Goal: Ask a question

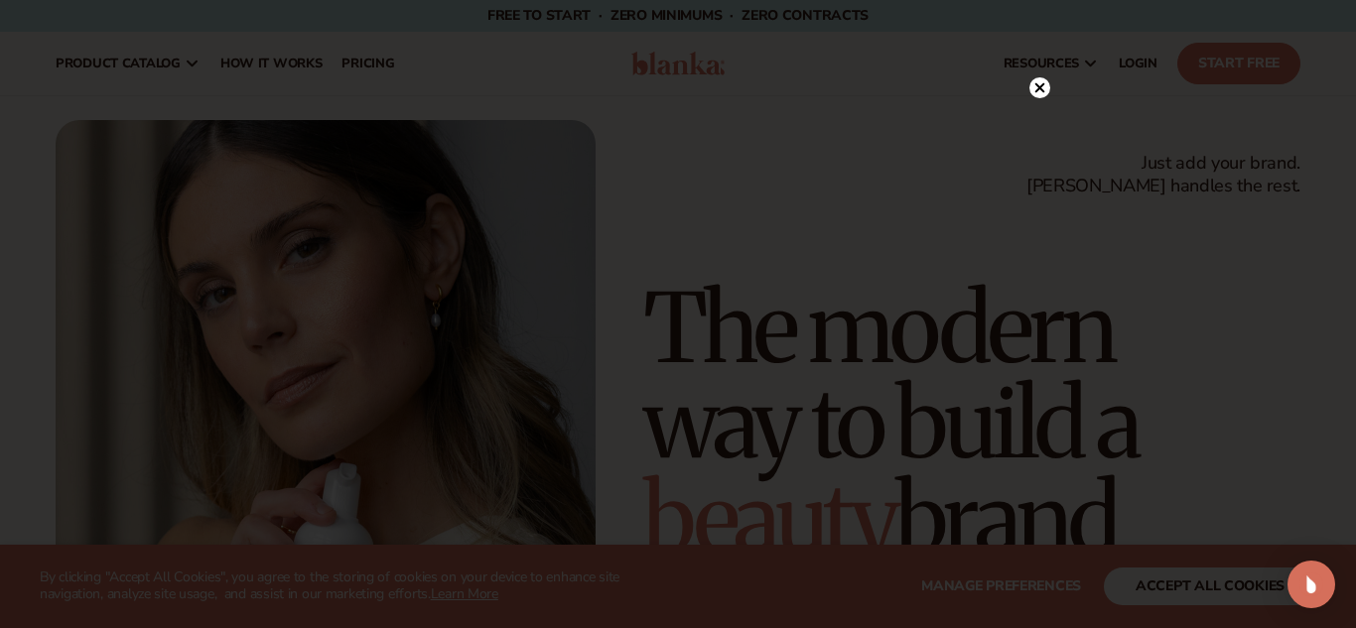
click at [1039, 90] on circle at bounding box center [1039, 87] width 21 height 21
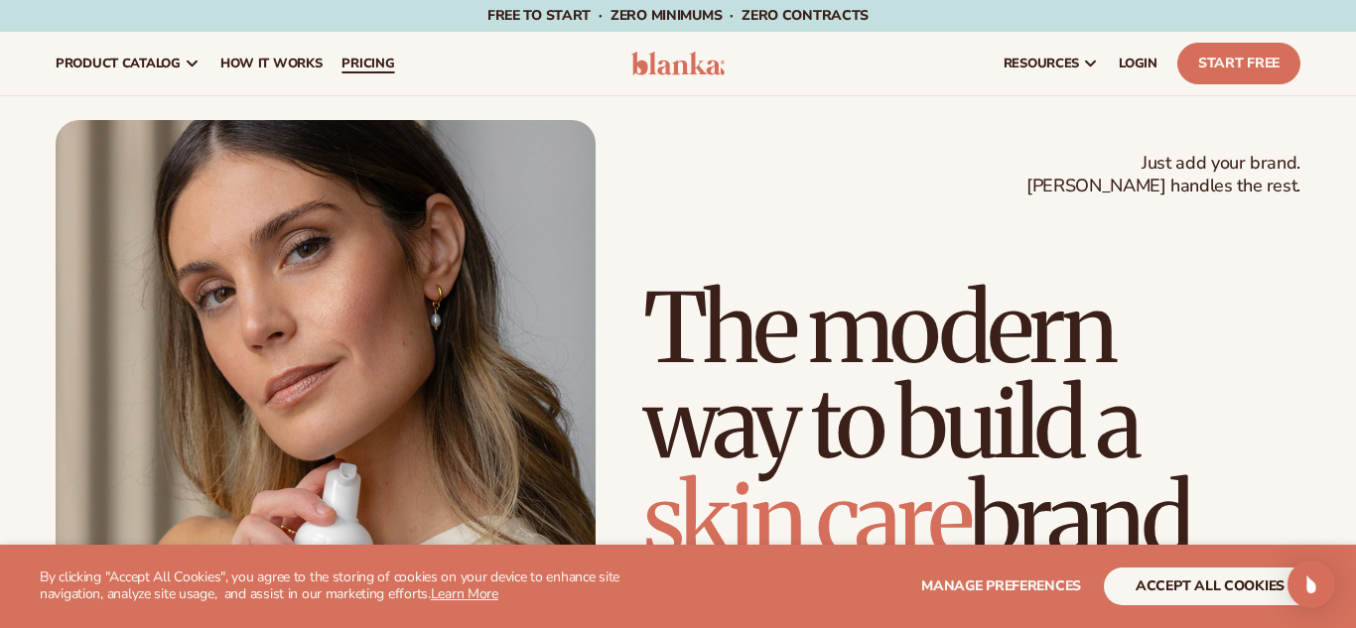
click at [360, 64] on span "pricing" at bounding box center [367, 64] width 53 height 16
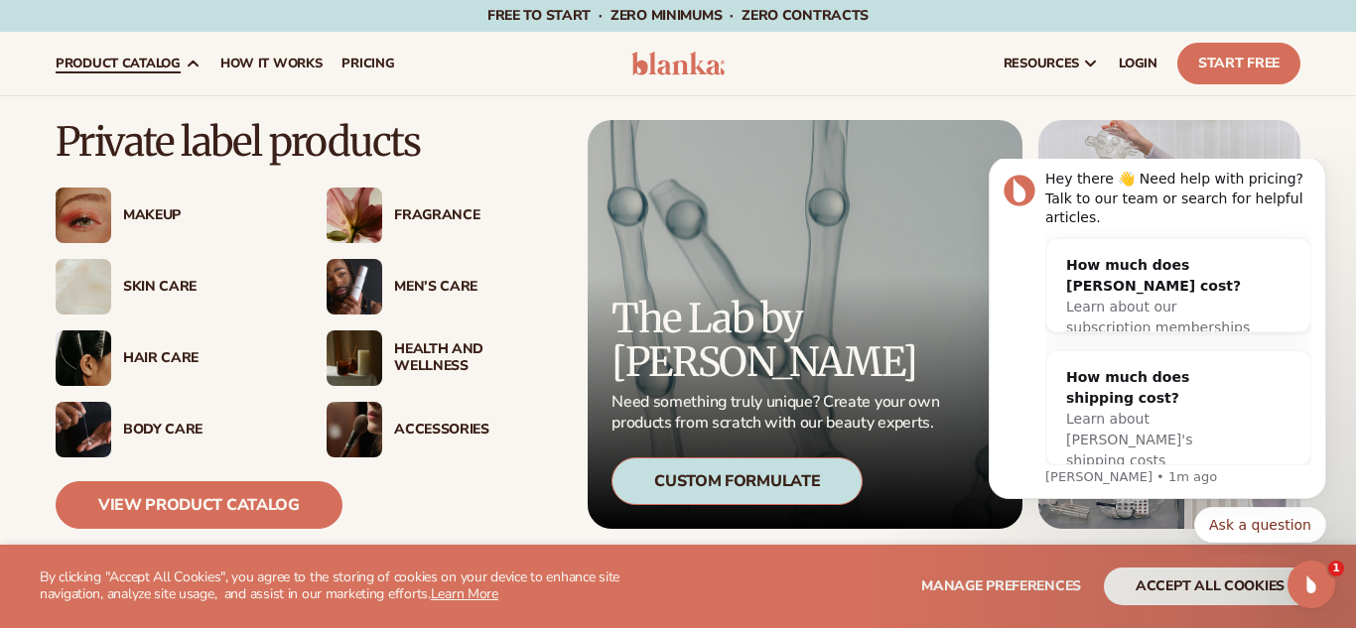
click at [174, 427] on div "Body Care" at bounding box center [205, 430] width 164 height 17
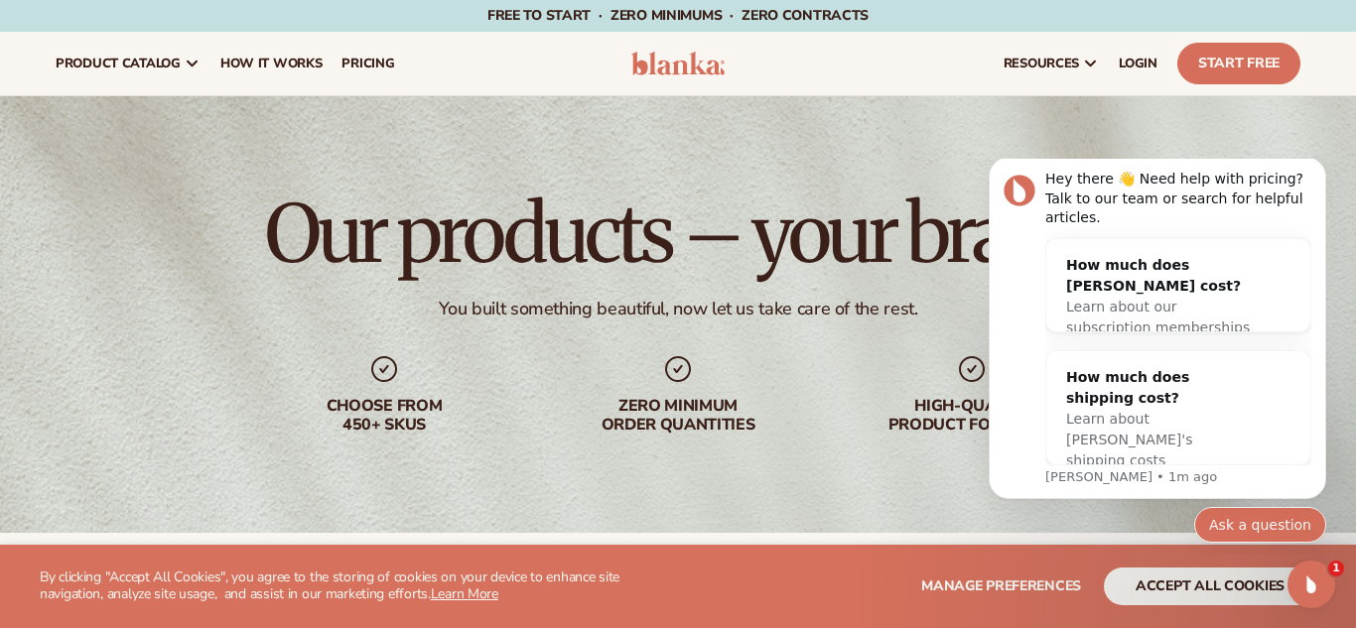
click at [1278, 529] on button "Ask a question" at bounding box center [1260, 525] width 132 height 36
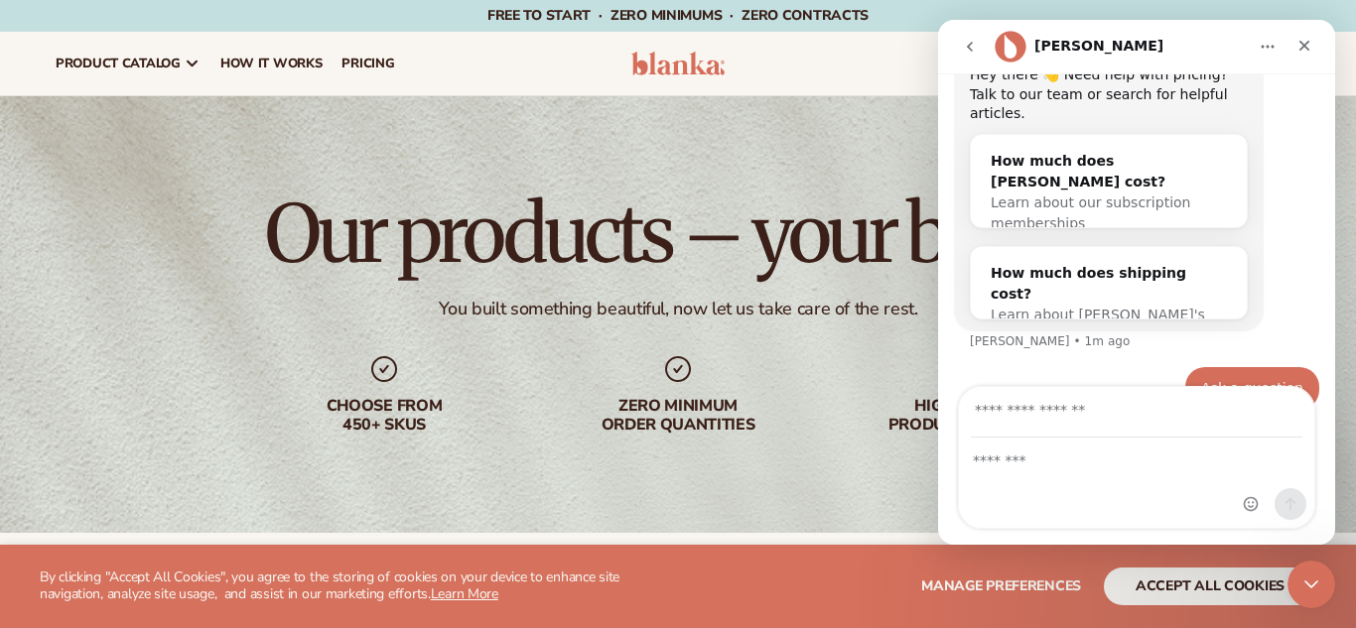
scroll to position [106, 0]
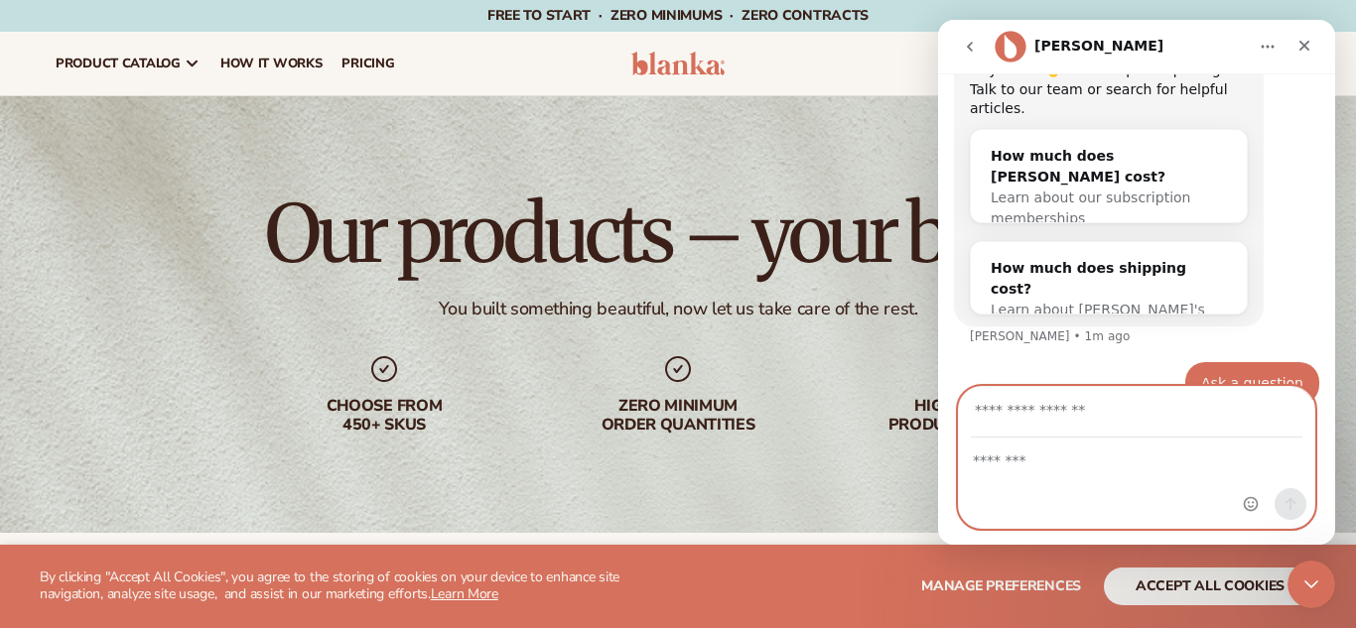
click at [1067, 469] on textarea "Message…" at bounding box center [1136, 456] width 355 height 34
type textarea "*"
type textarea "**********"
click at [1049, 414] on input "Your email" at bounding box center [1137, 412] width 332 height 51
type input "**********"
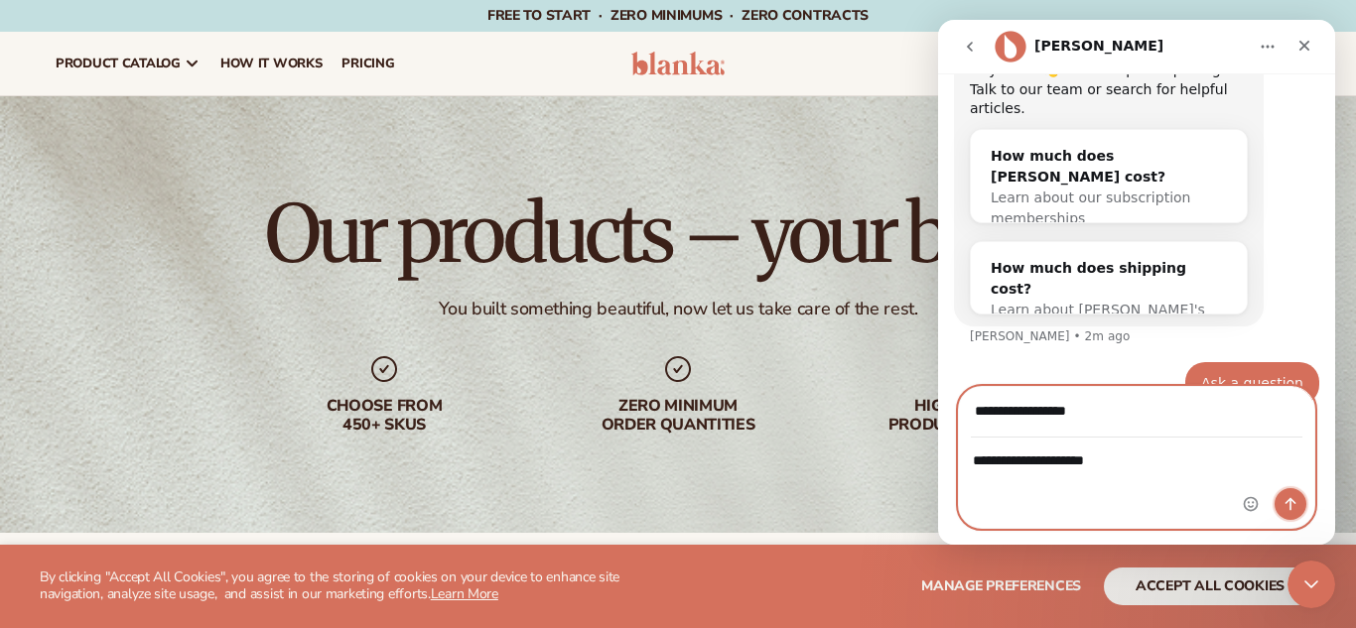
click at [1289, 506] on icon "Send a message…" at bounding box center [1290, 504] width 11 height 13
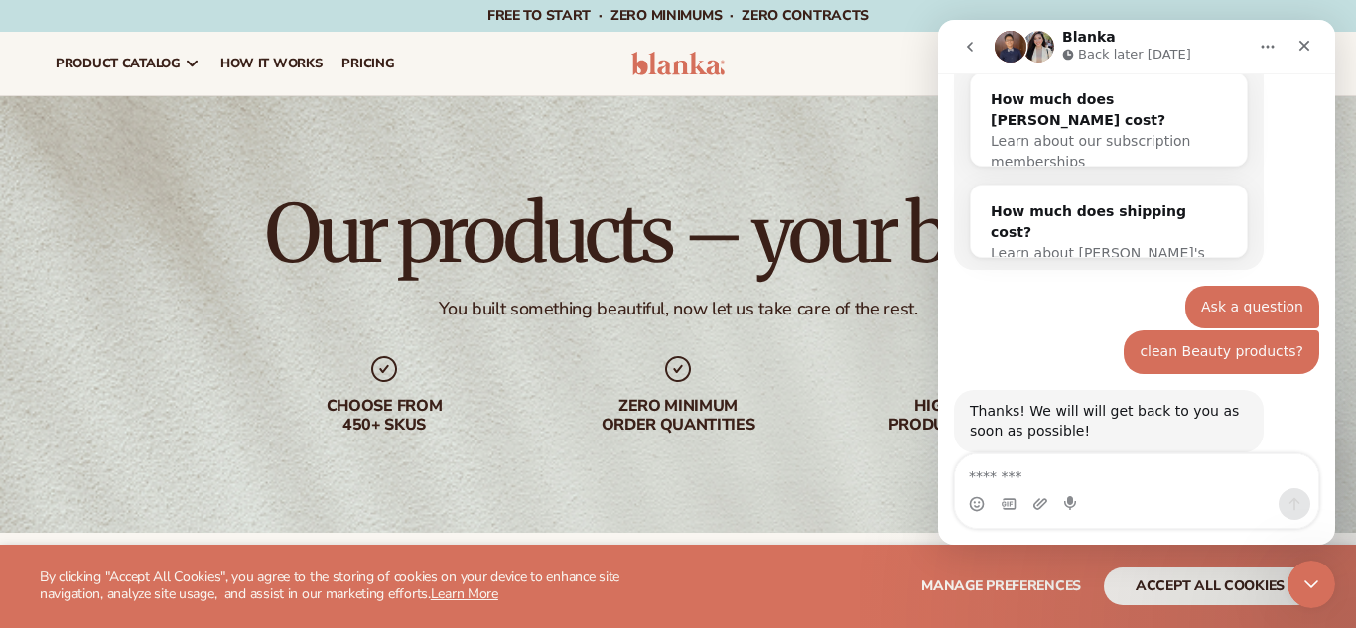
scroll to position [218, 0]
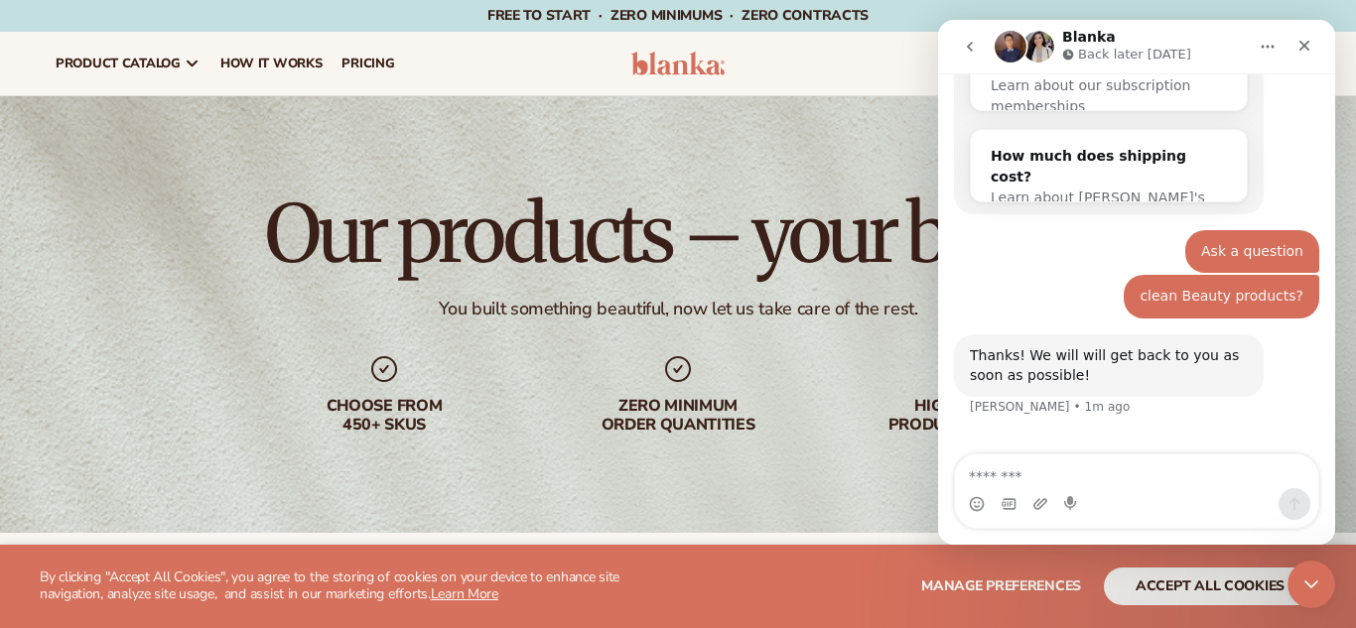
click at [1134, 458] on div "Waiting for a teammate" at bounding box center [1136, 466] width 357 height 16
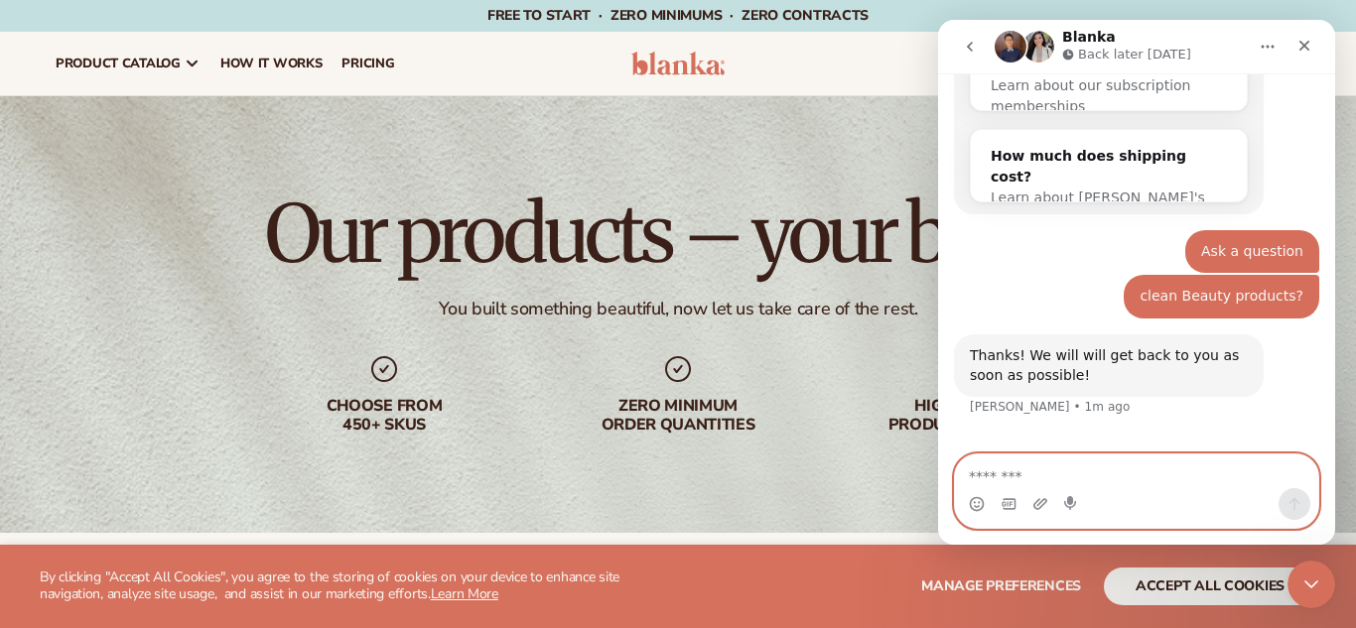
click at [1086, 474] on textarea "Message…" at bounding box center [1136, 472] width 363 height 34
type textarea "*"
type textarea "**********"
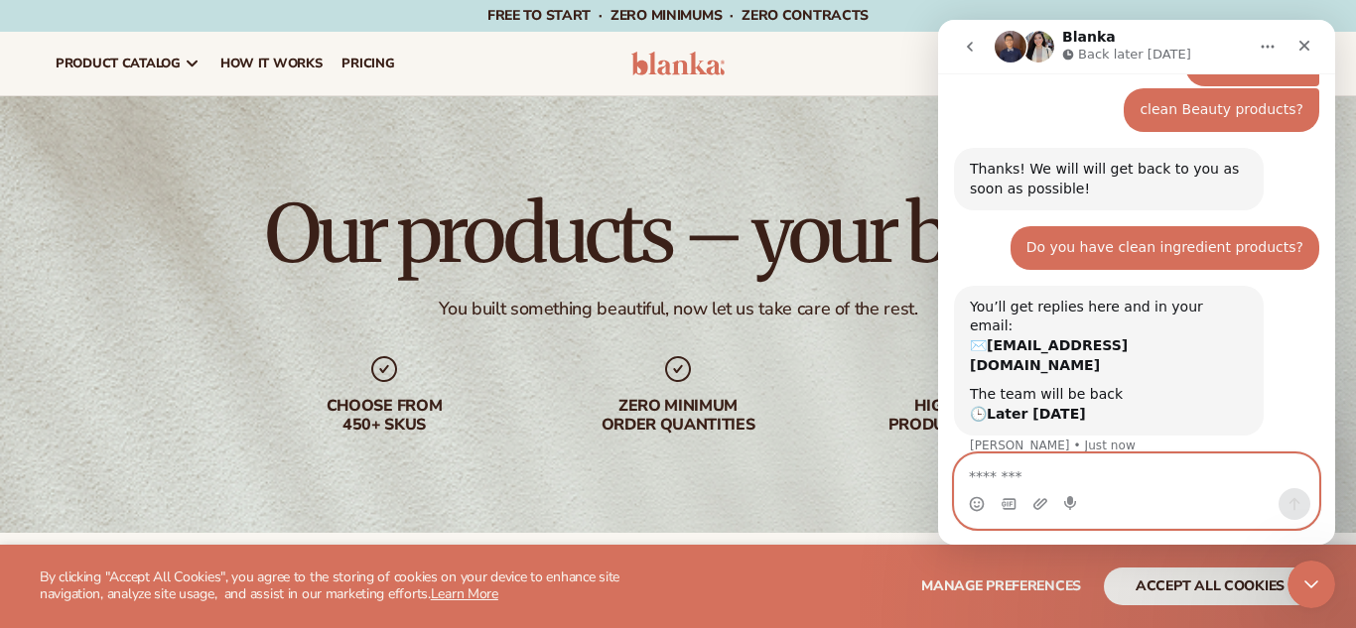
scroll to position [405, 0]
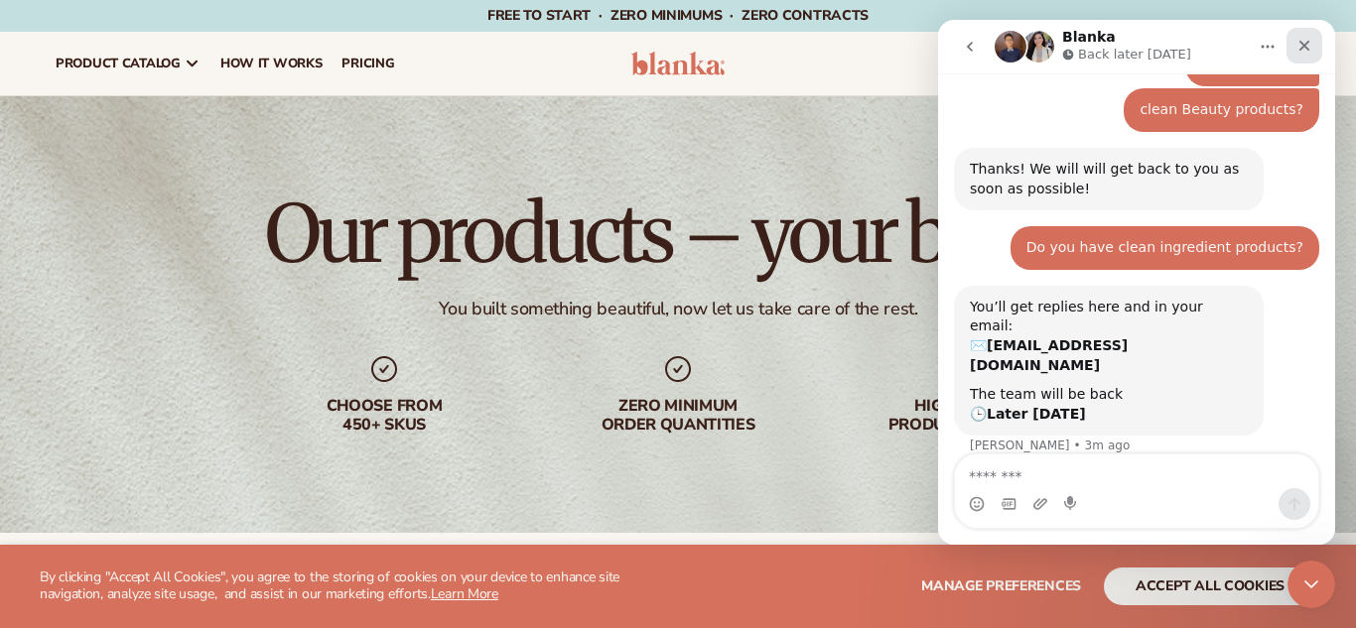
click at [1308, 48] on icon "Close" at bounding box center [1304, 46] width 16 height 16
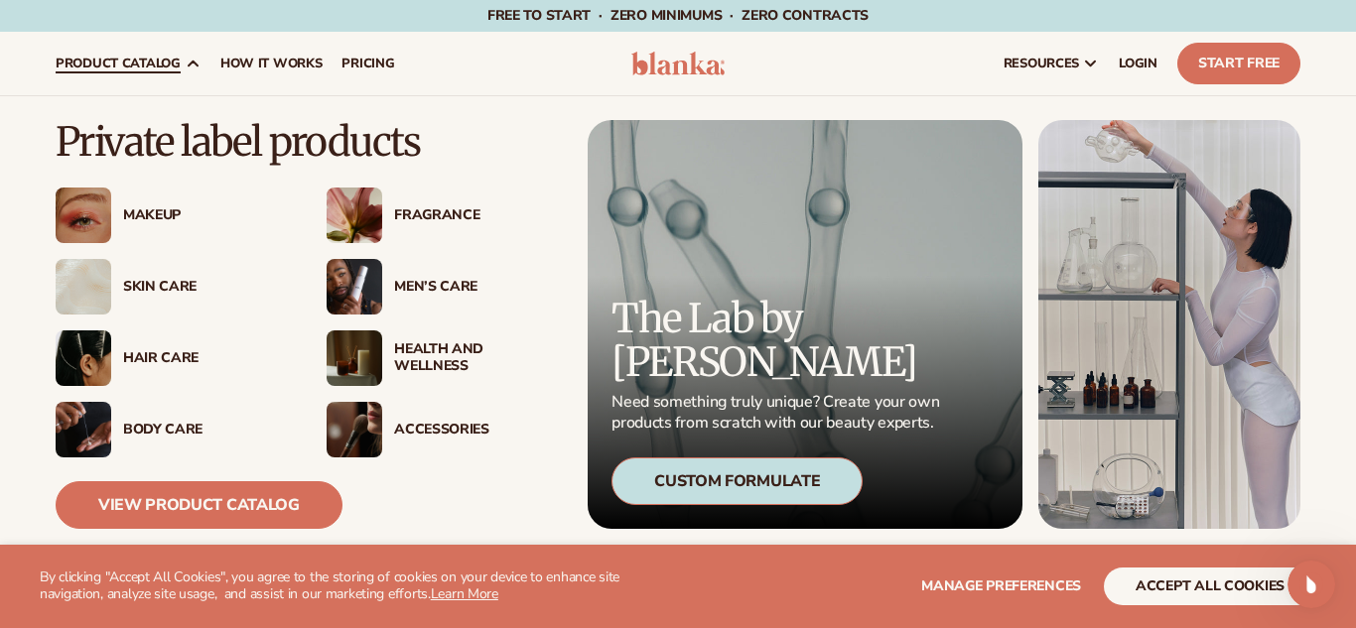
click at [185, 65] on icon at bounding box center [193, 64] width 16 height 16
click at [164, 426] on div "Body Care" at bounding box center [205, 430] width 164 height 17
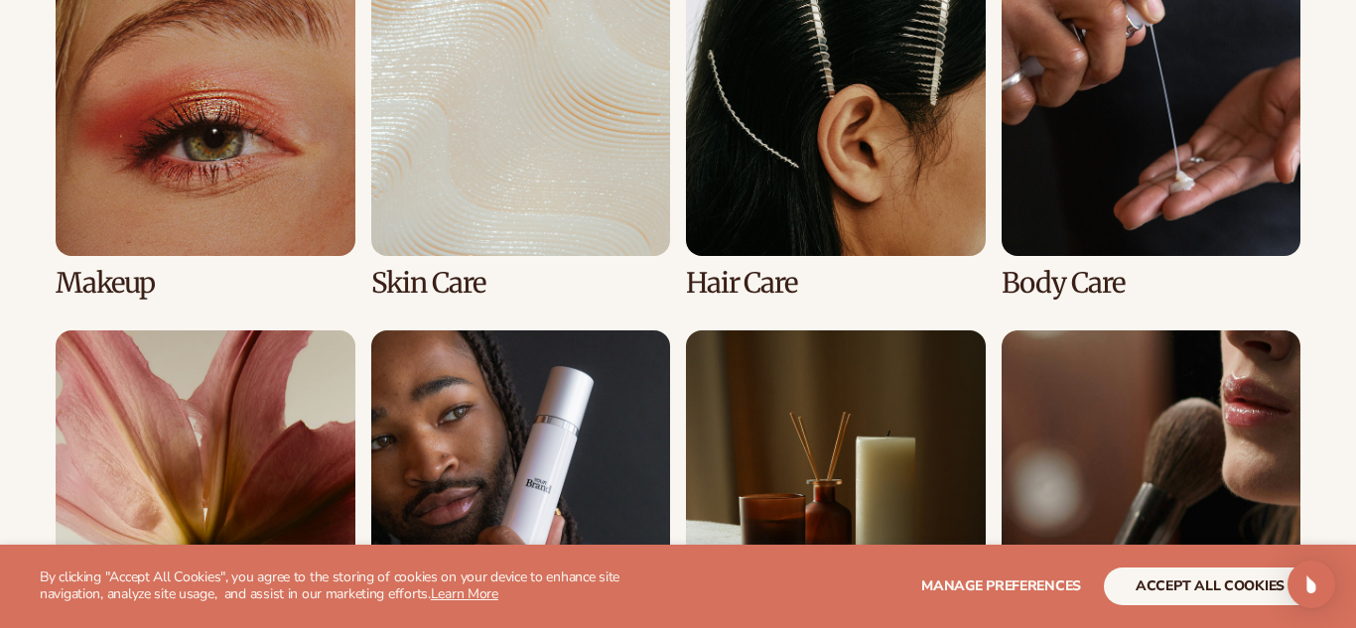
scroll to position [1555, 0]
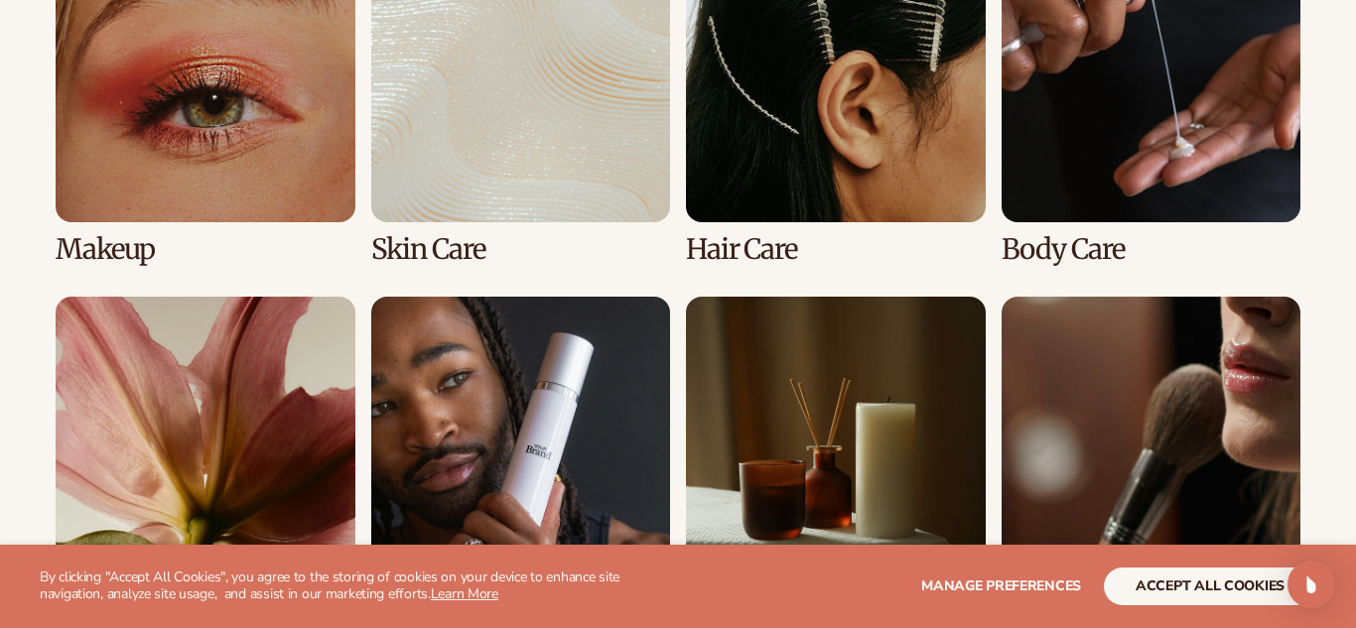
click at [1092, 249] on link "4 / 8" at bounding box center [1152, 94] width 300 height 341
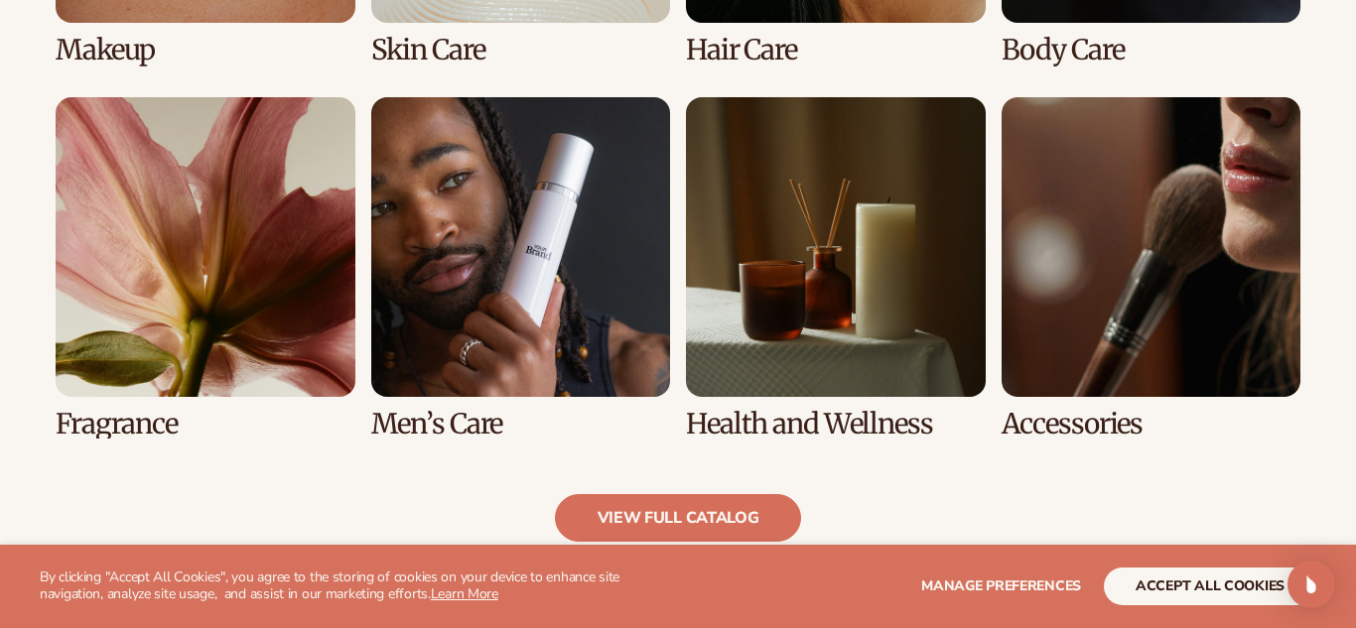
scroll to position [1762, 0]
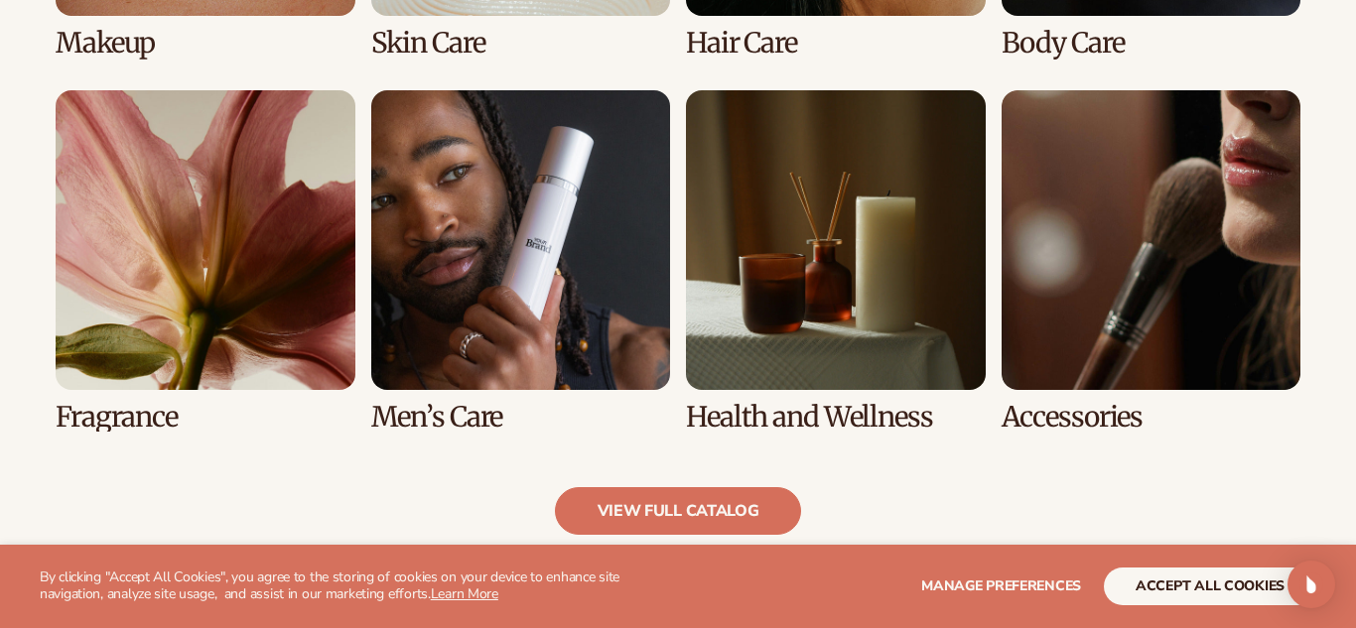
click at [842, 416] on link "7 / 8" at bounding box center [836, 260] width 300 height 341
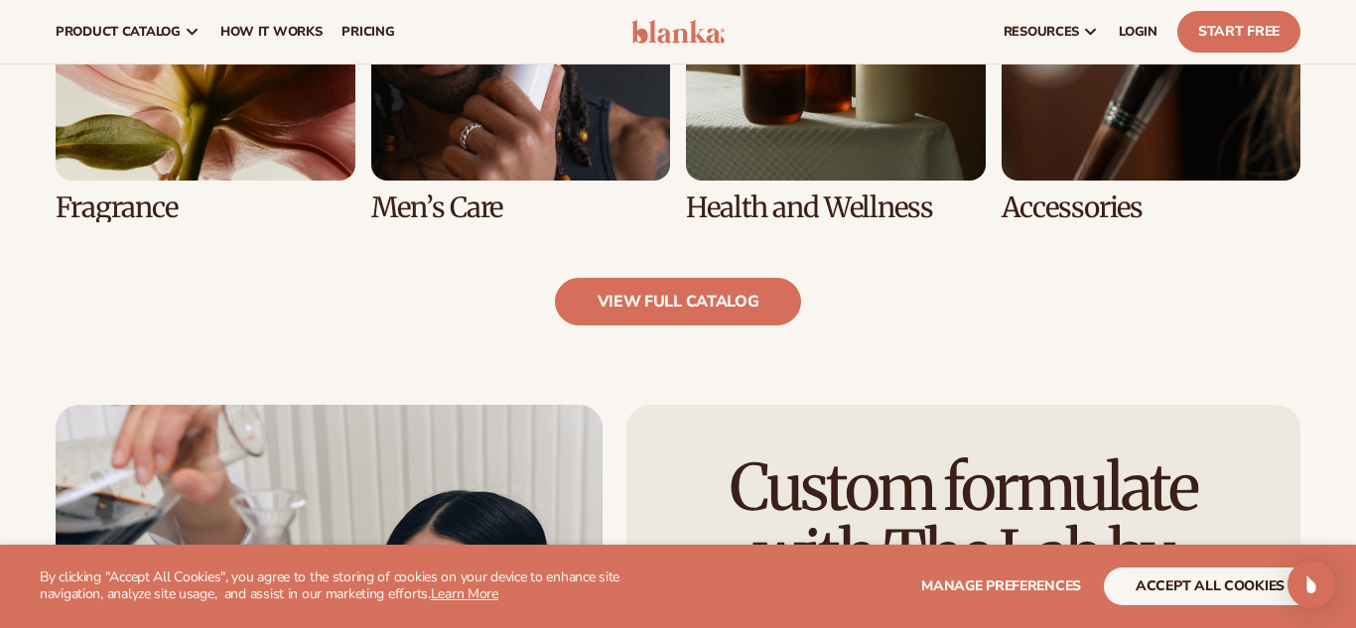
scroll to position [1896, 0]
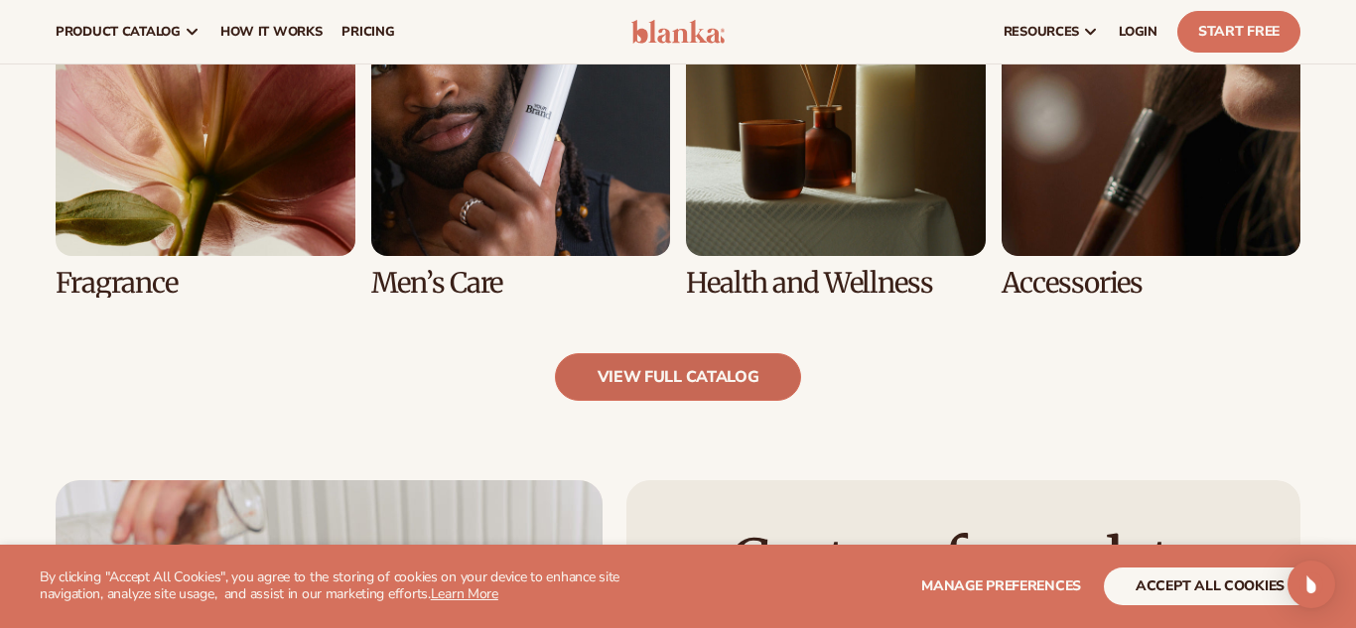
click at [662, 379] on link "view full catalog" at bounding box center [678, 377] width 247 height 48
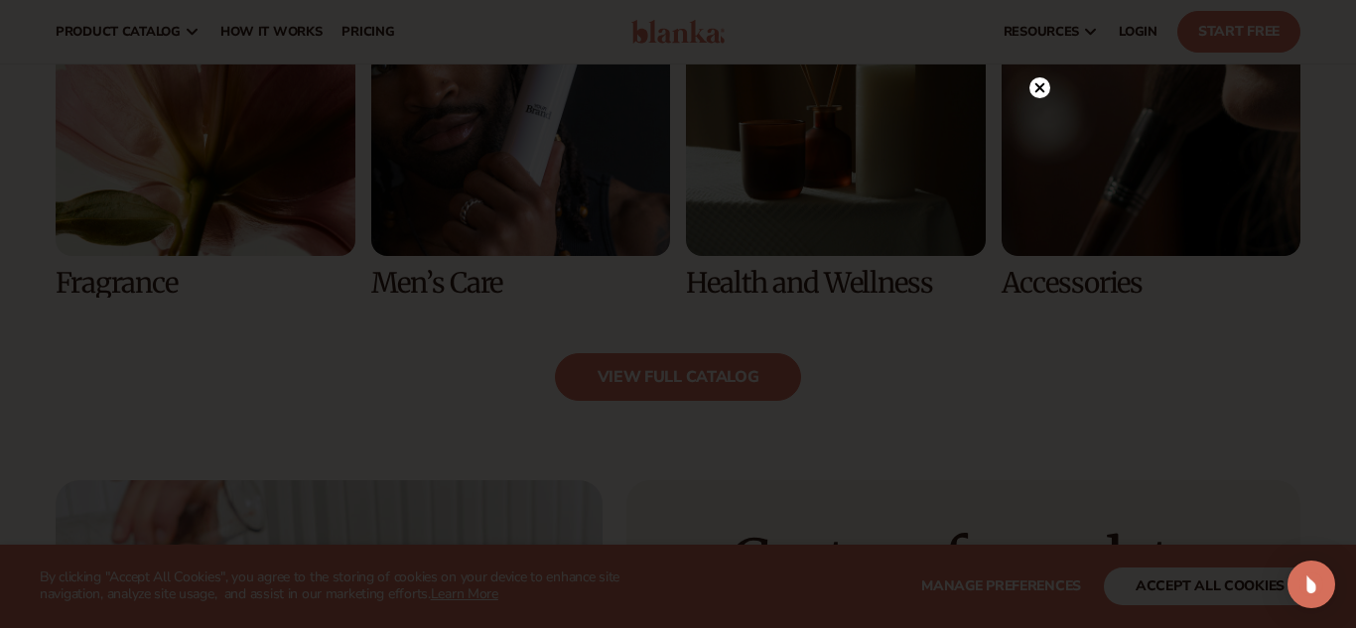
click at [1045, 85] on circle at bounding box center [1039, 87] width 21 height 21
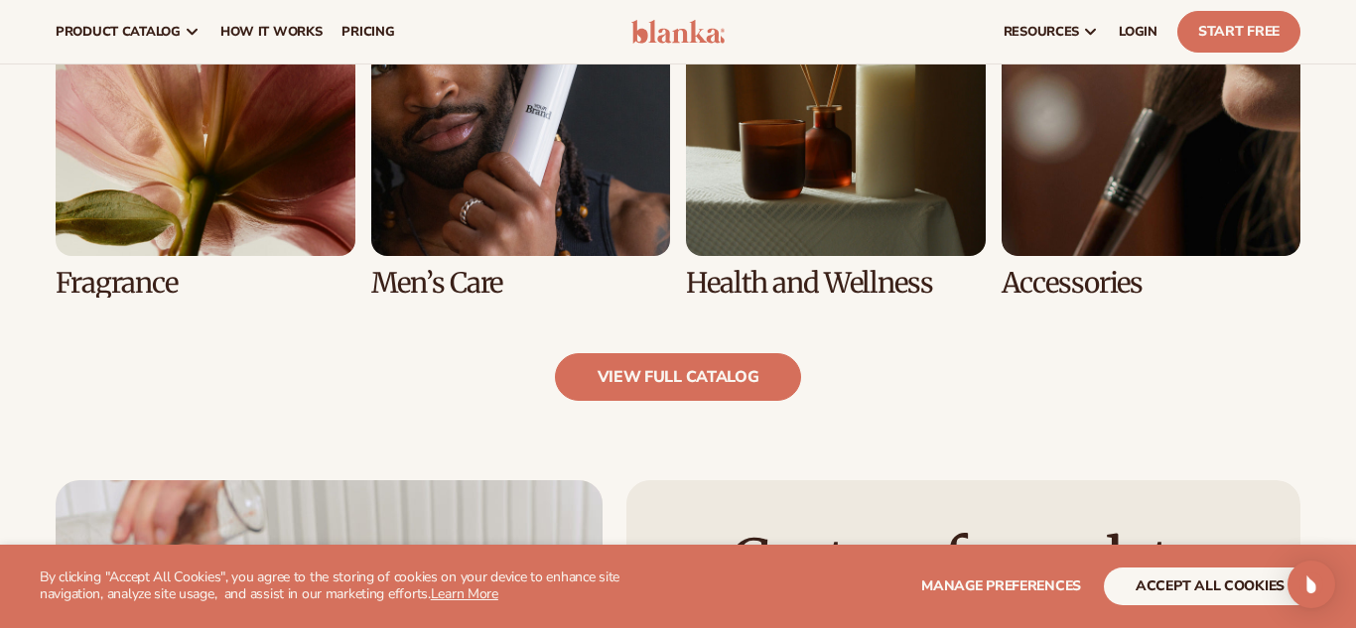
click at [820, 281] on link "7 / 8" at bounding box center [836, 126] width 300 height 341
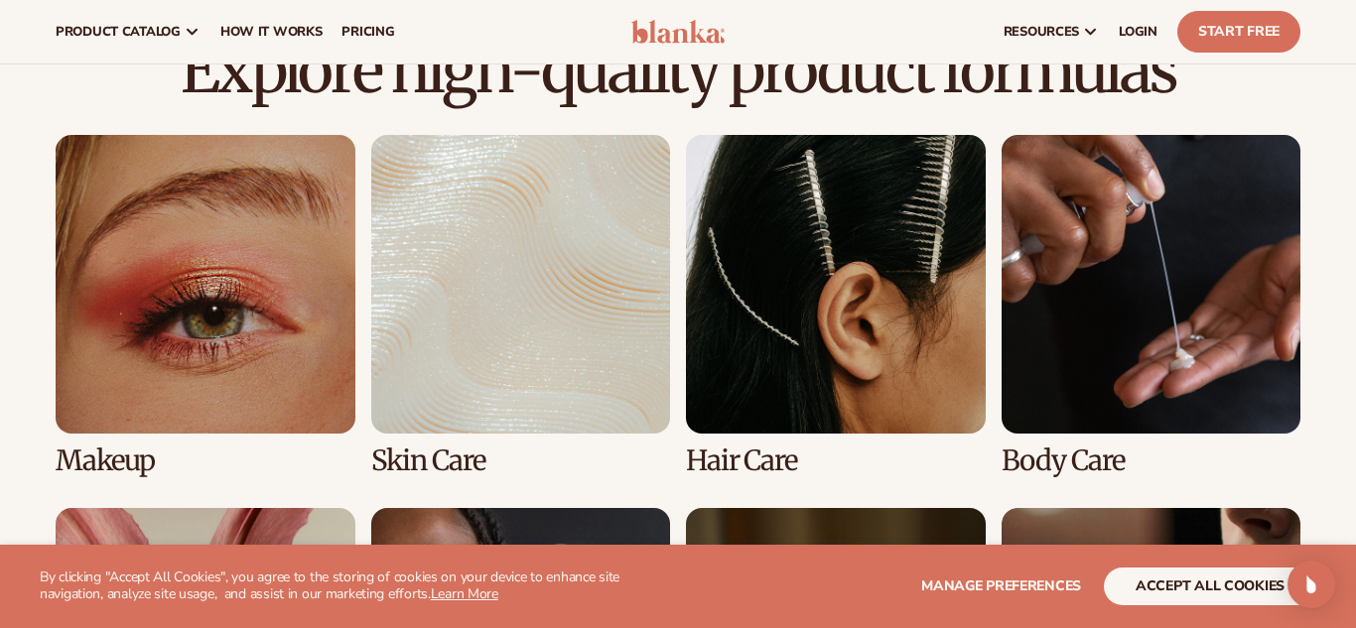
scroll to position [0, 0]
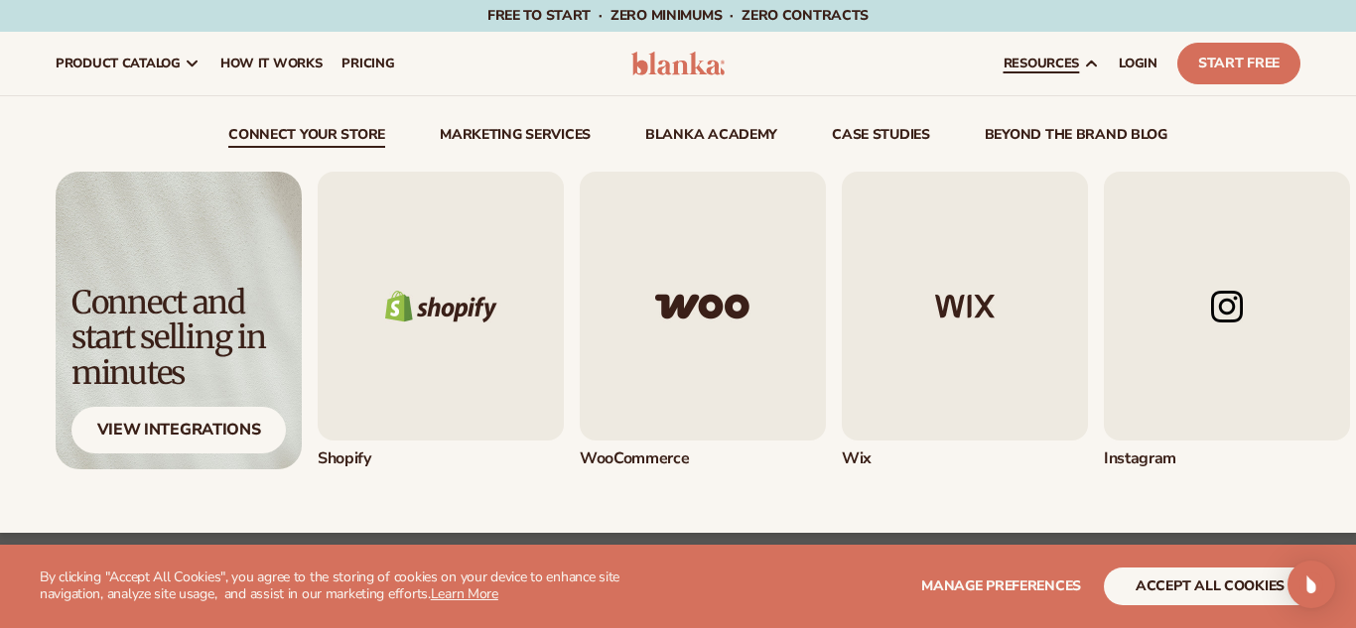
click at [429, 318] on img "1 / 5" at bounding box center [441, 306] width 246 height 269
